Goal: Transaction & Acquisition: Purchase product/service

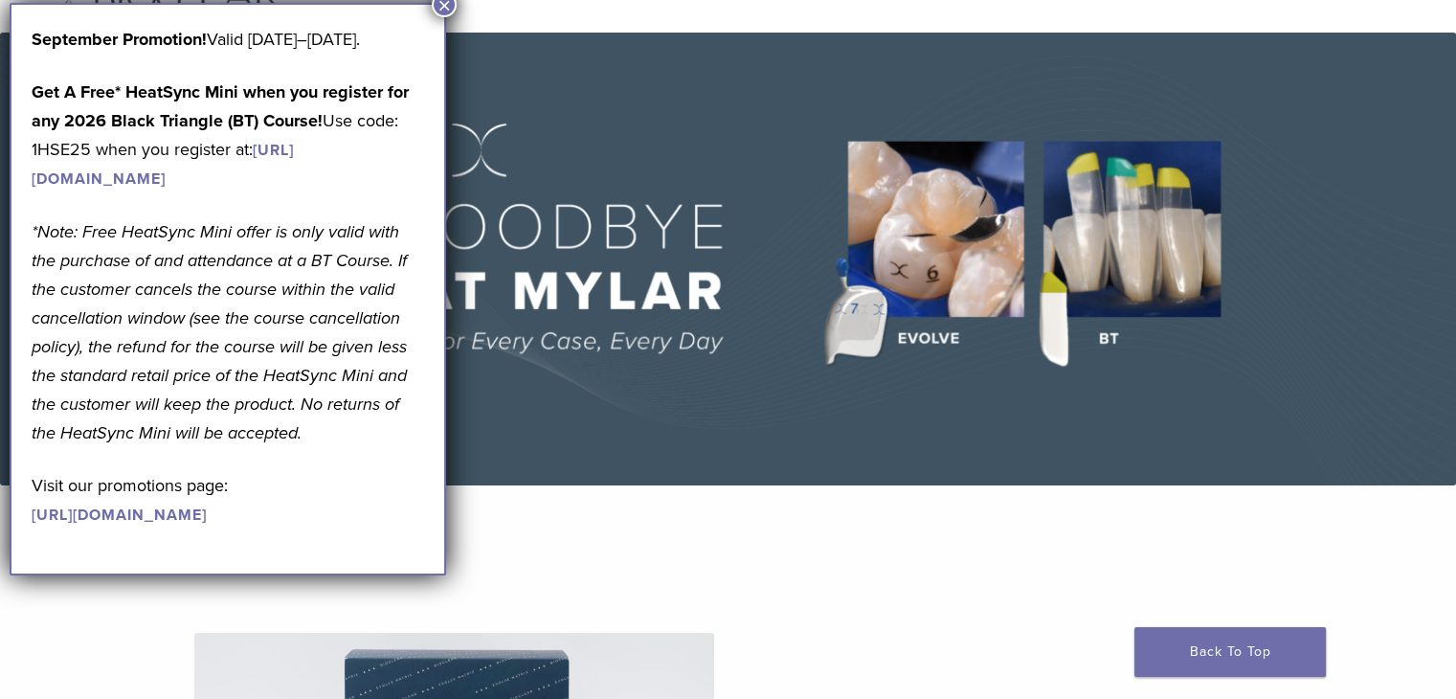
scroll to position [78, 0]
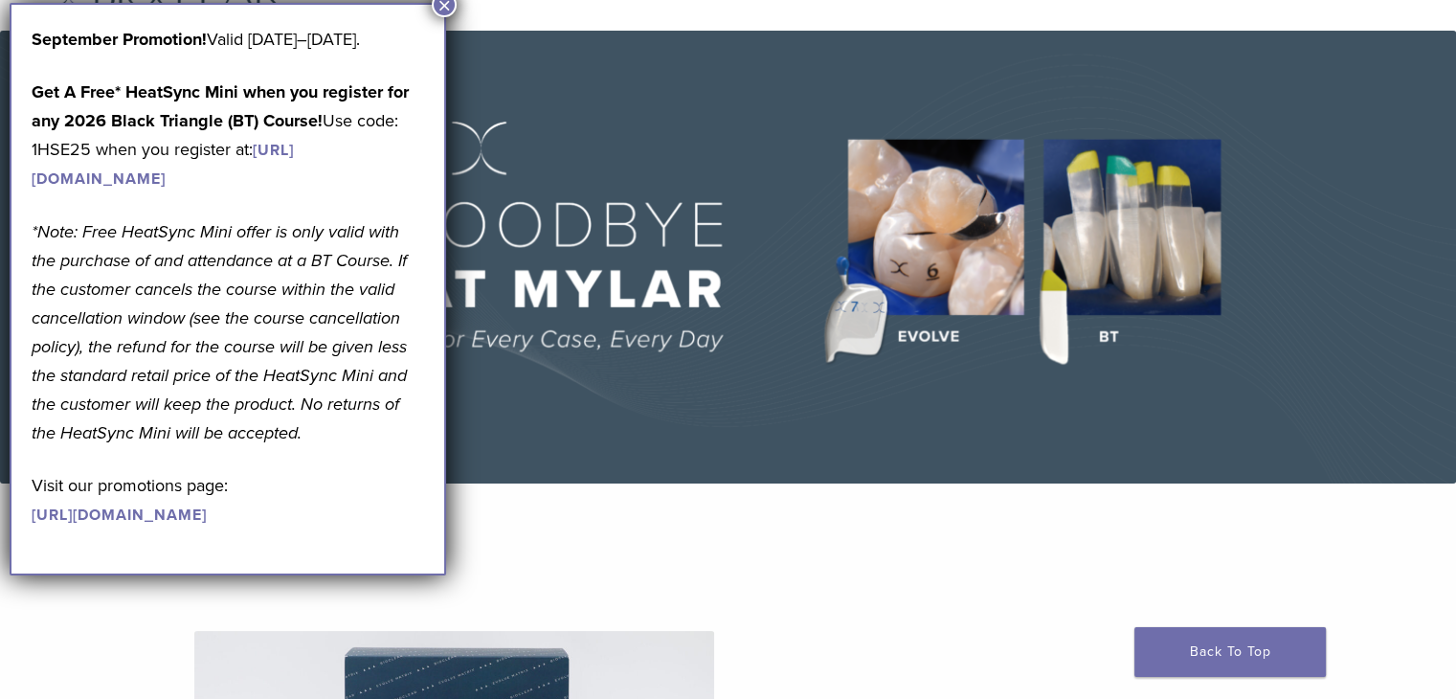
click at [447, 1] on button "×" at bounding box center [444, 4] width 25 height 25
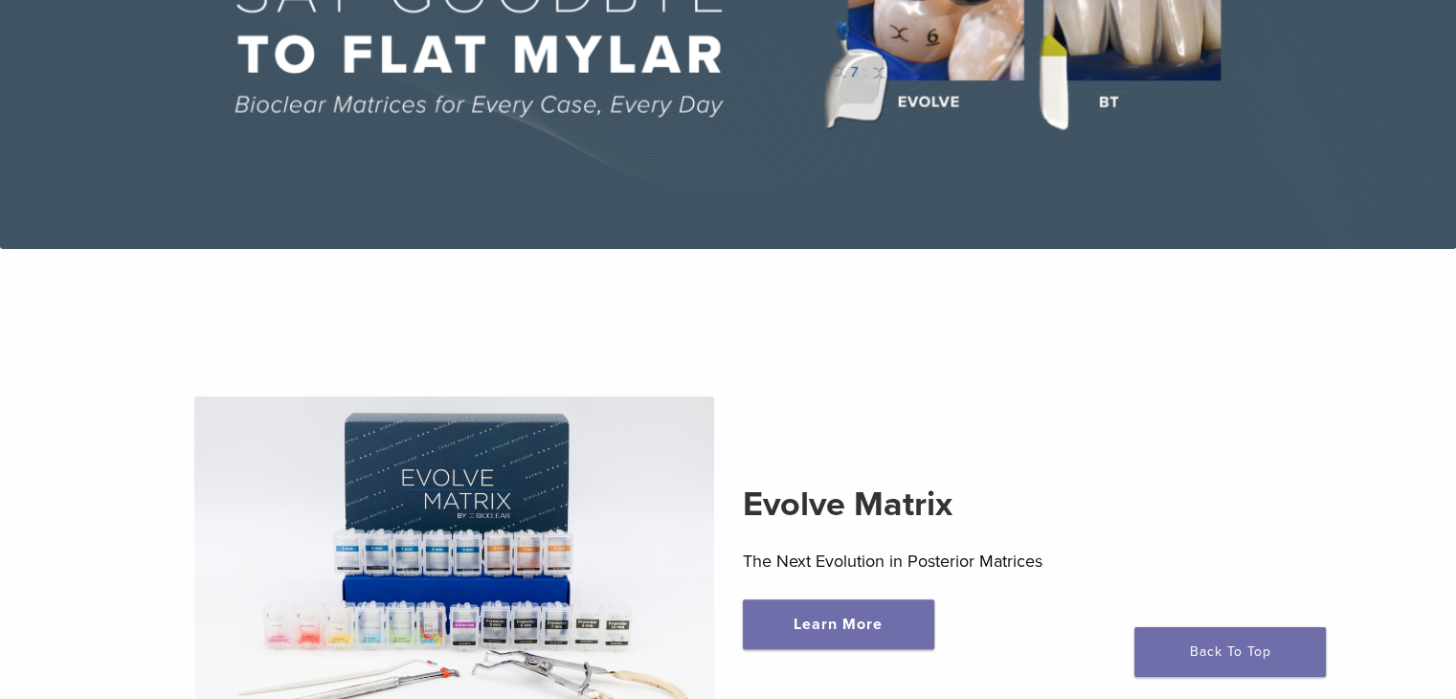
scroll to position [0, 0]
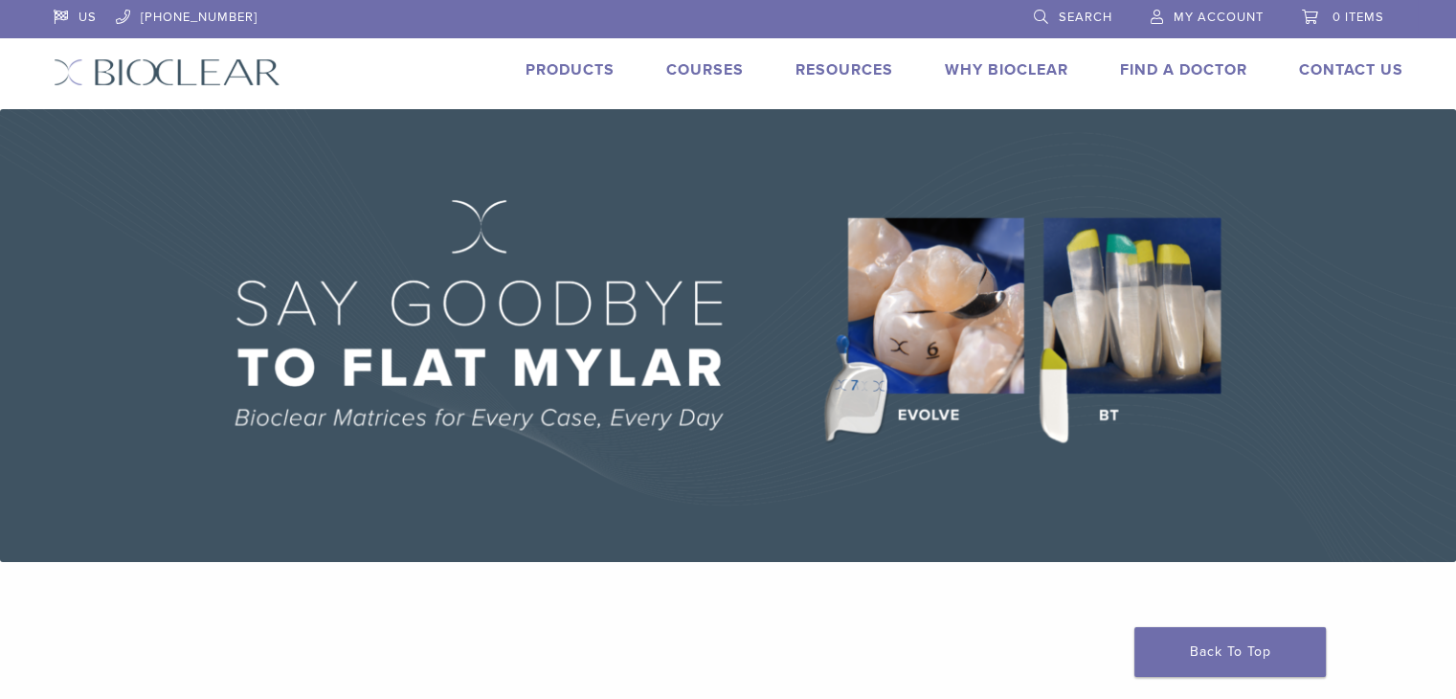
click at [546, 76] on link "Products" at bounding box center [570, 69] width 89 height 19
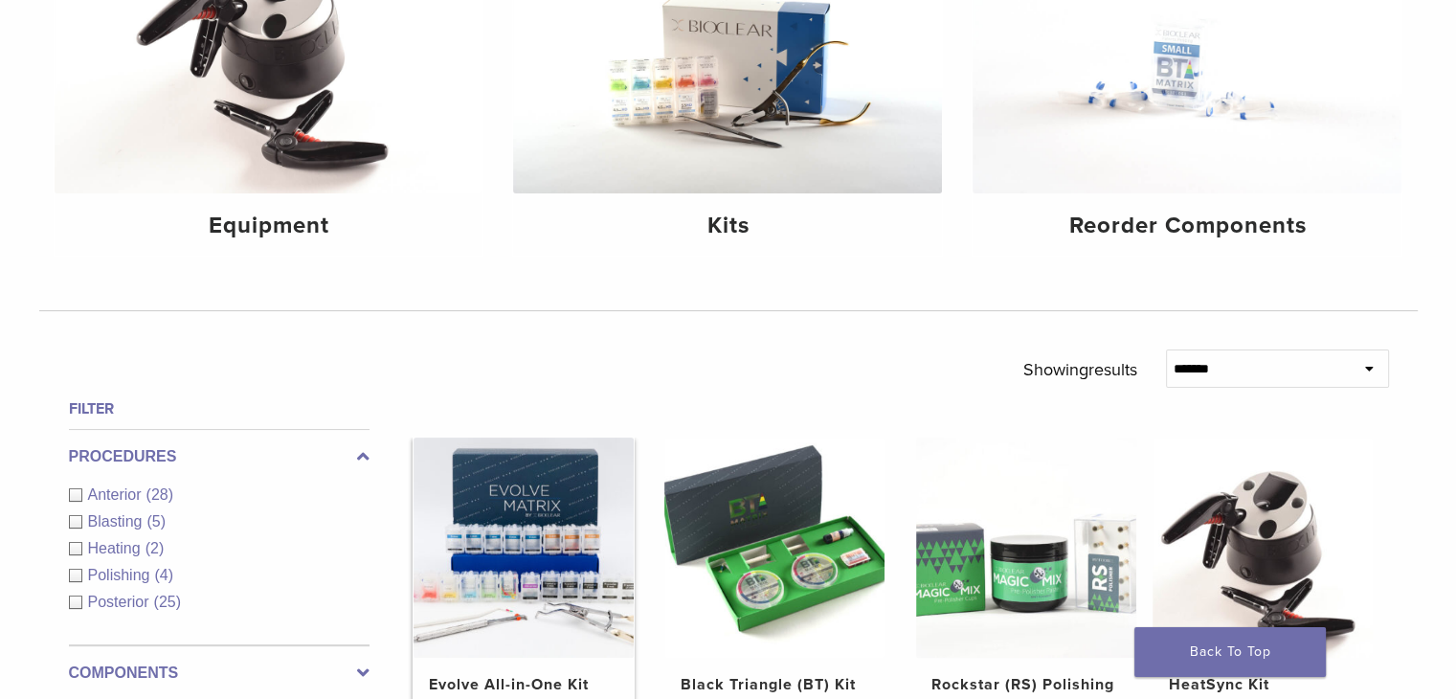
scroll to position [366, 0]
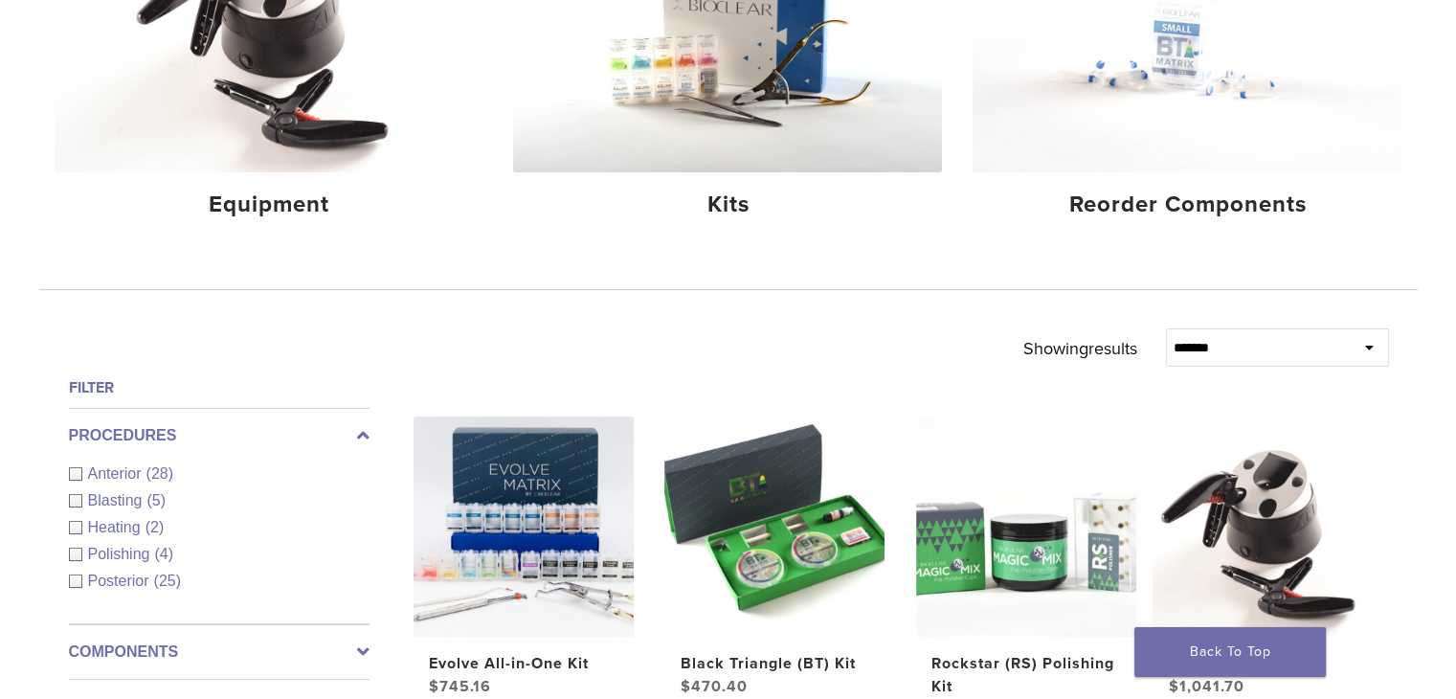
click at [69, 470] on div "Anterior (28)" at bounding box center [219, 473] width 301 height 23
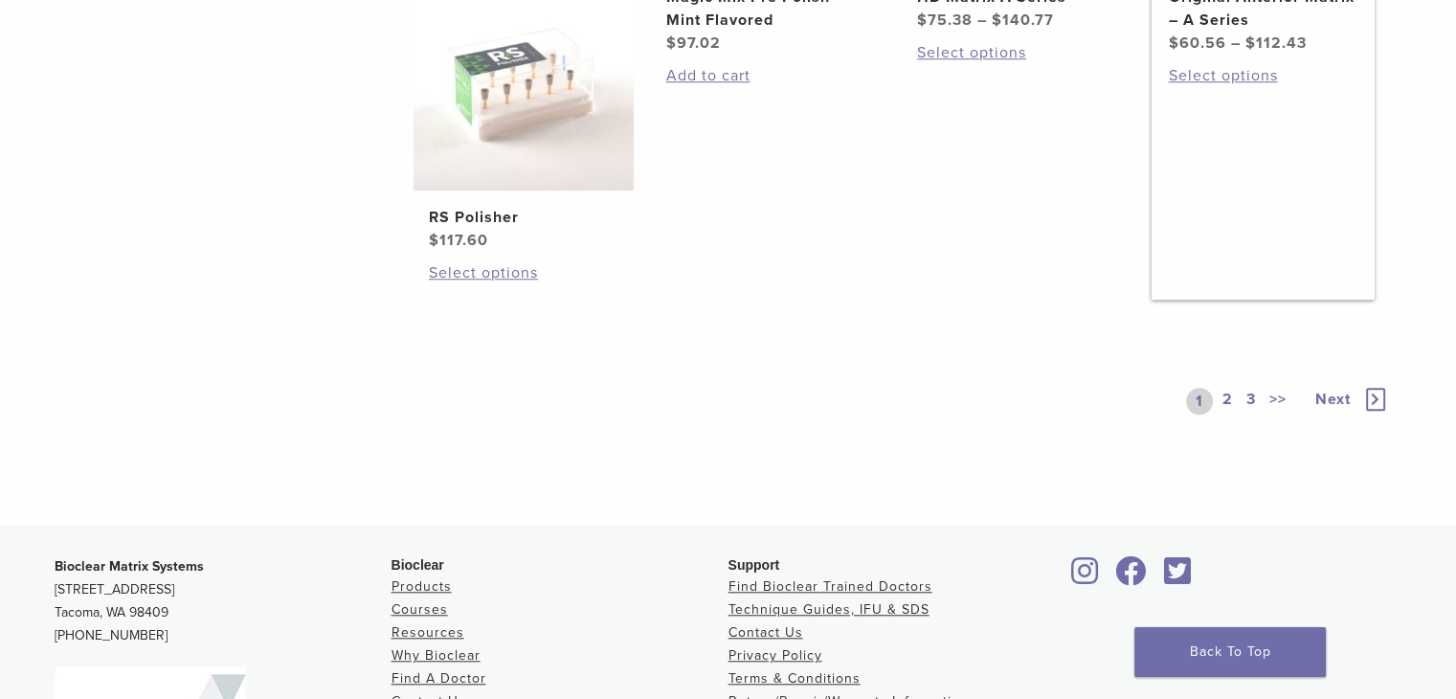
scroll to position [1572, 0]
click at [1221, 413] on link "2" at bounding box center [1228, 399] width 18 height 27
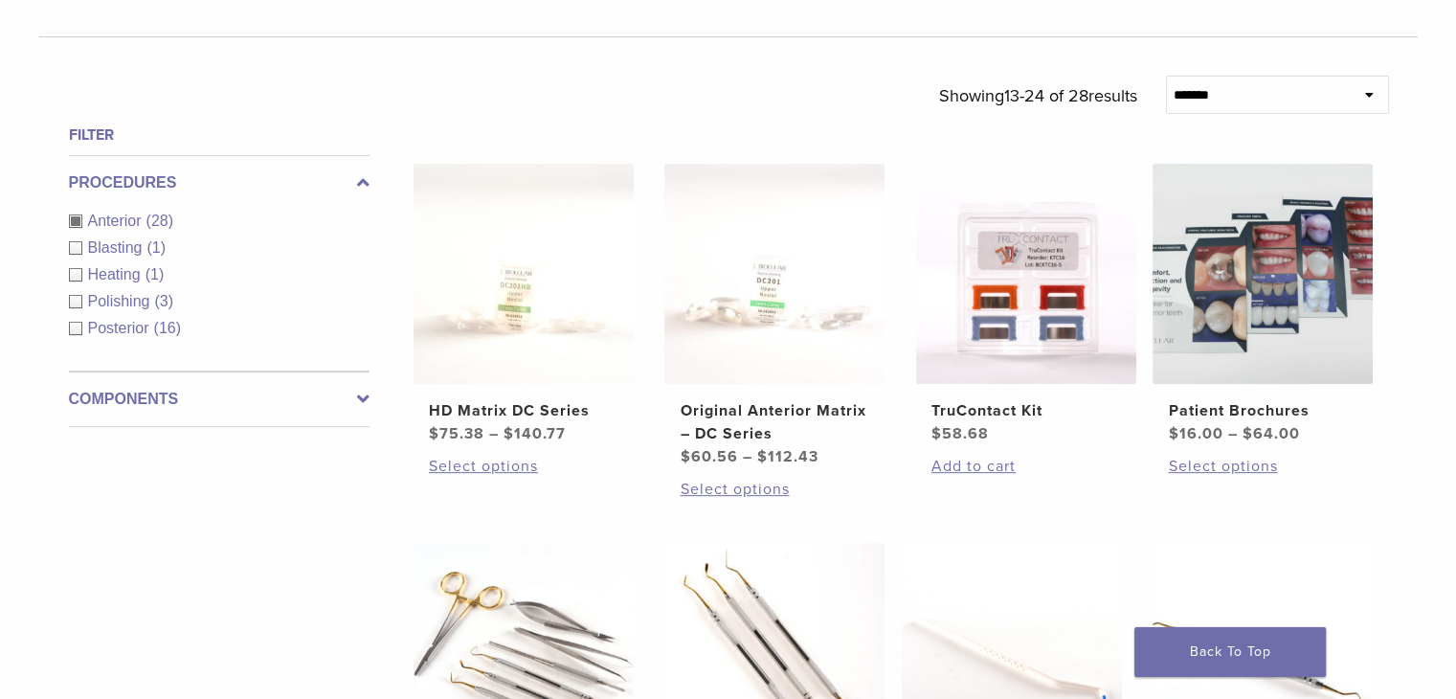
scroll to position [616, 0]
click at [823, 269] on img at bounding box center [774, 276] width 220 height 220
